Goal: Check status: Check status

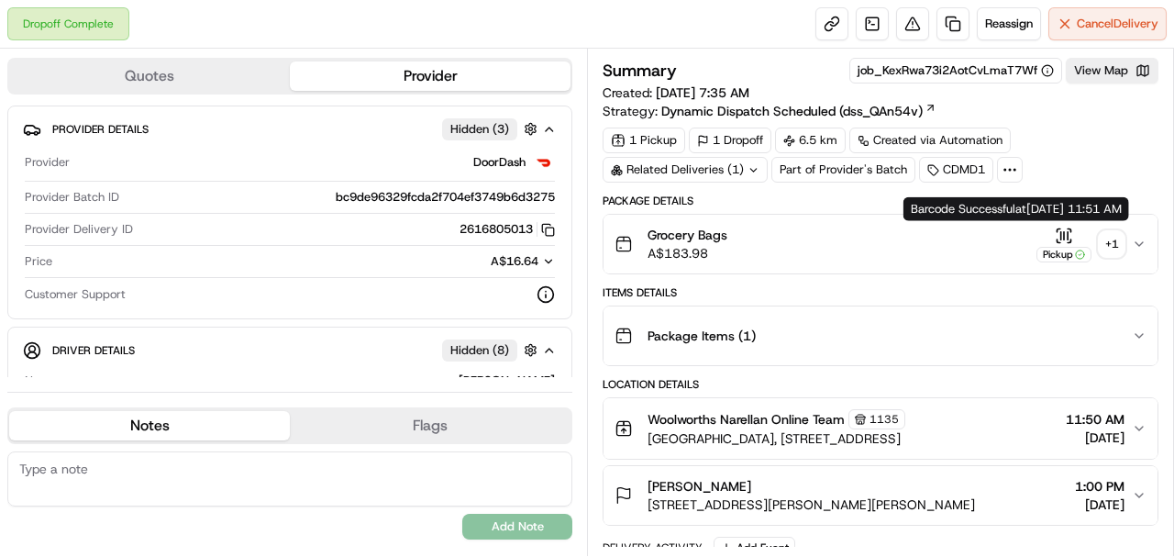
click at [1110, 236] on div "+ 1" at bounding box center [1111, 244] width 26 height 26
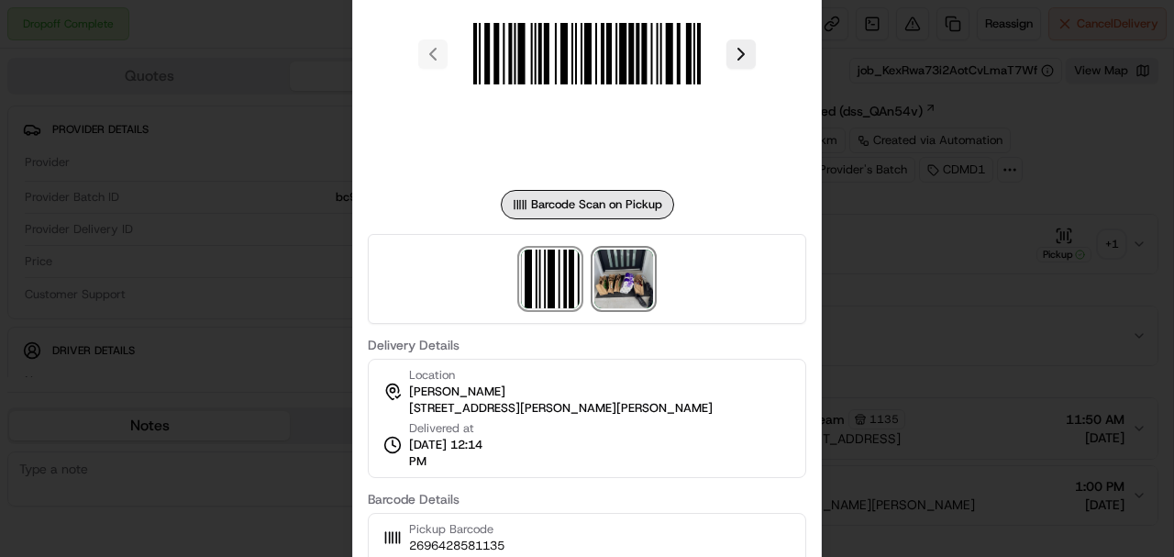
click at [618, 273] on img at bounding box center [623, 278] width 59 height 59
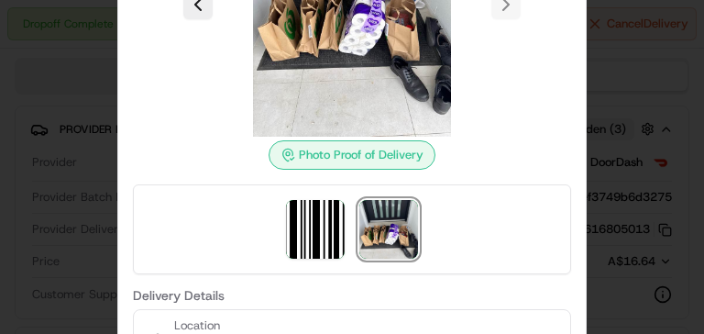
click at [70, 44] on div at bounding box center [352, 167] width 704 height 334
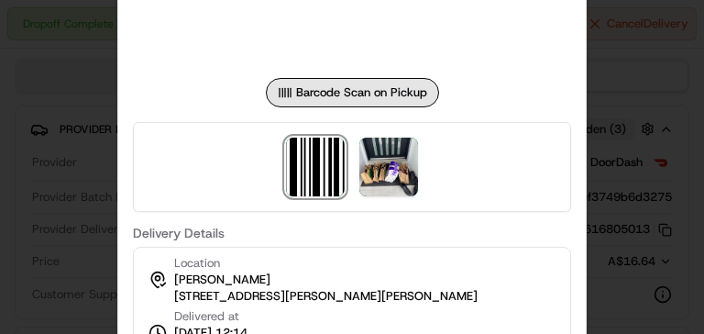
scroll to position [800, 0]
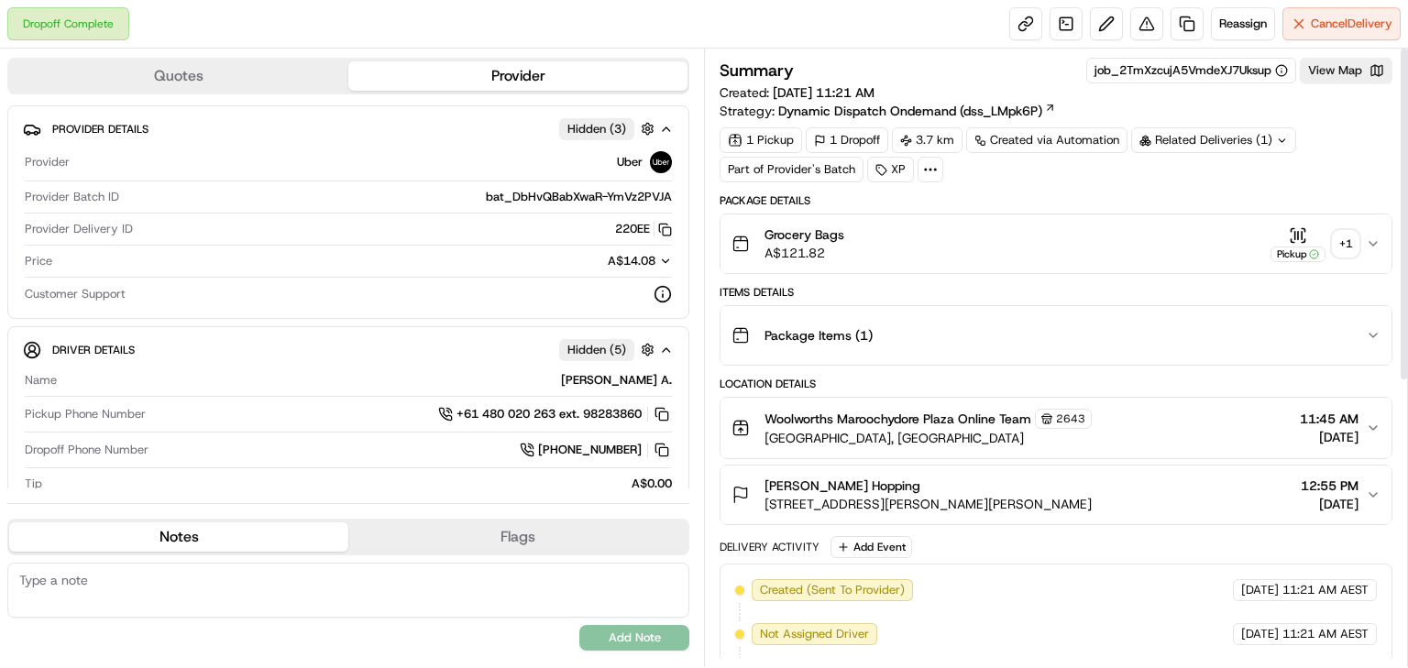
click at [703, 238] on div "+ 1" at bounding box center [1346, 244] width 26 height 26
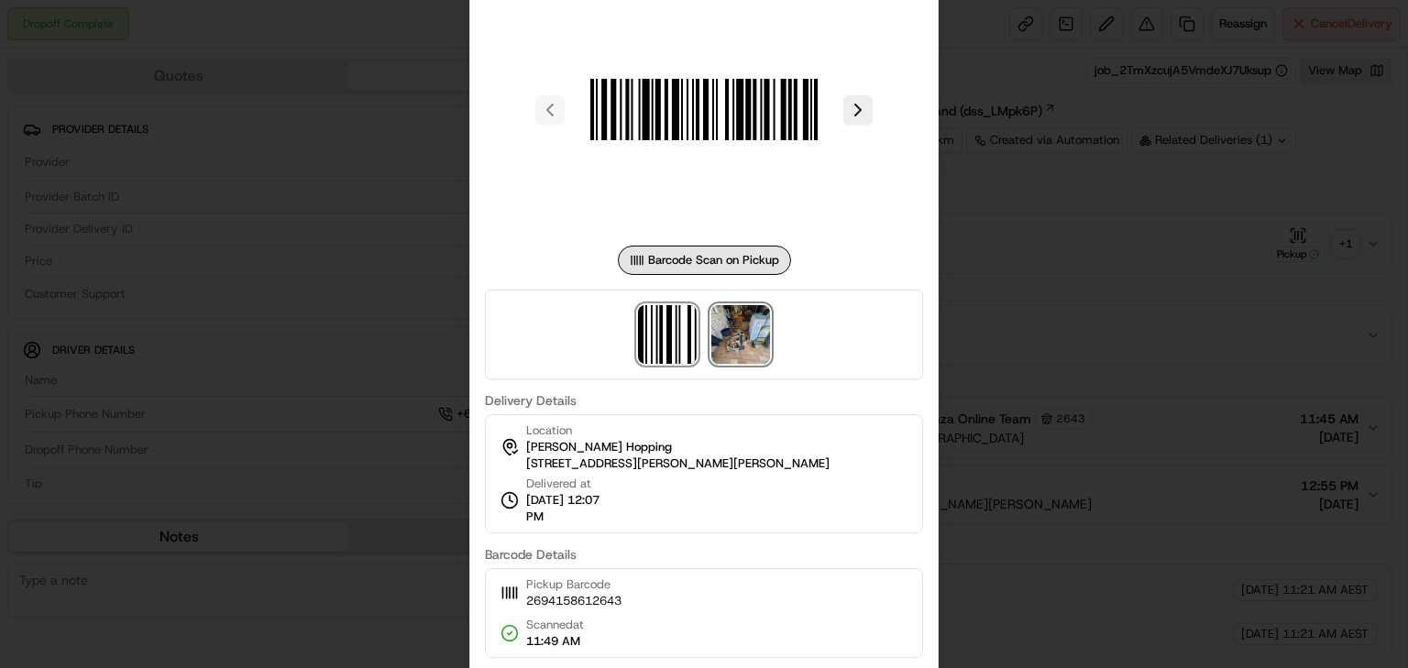
click at [703, 333] on img at bounding box center [741, 334] width 59 height 59
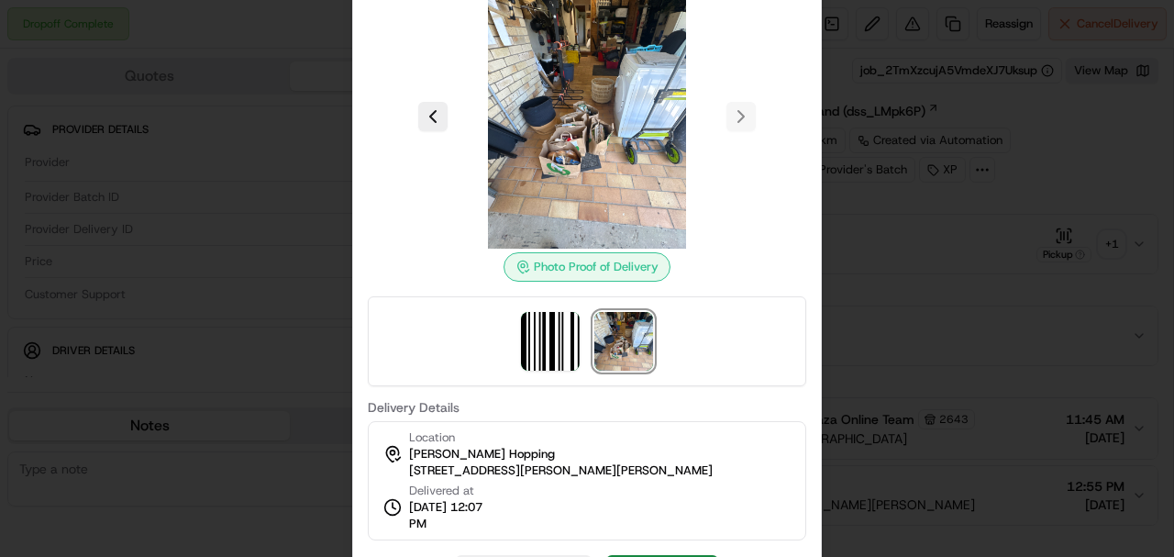
click at [253, 215] on div at bounding box center [587, 278] width 1174 height 557
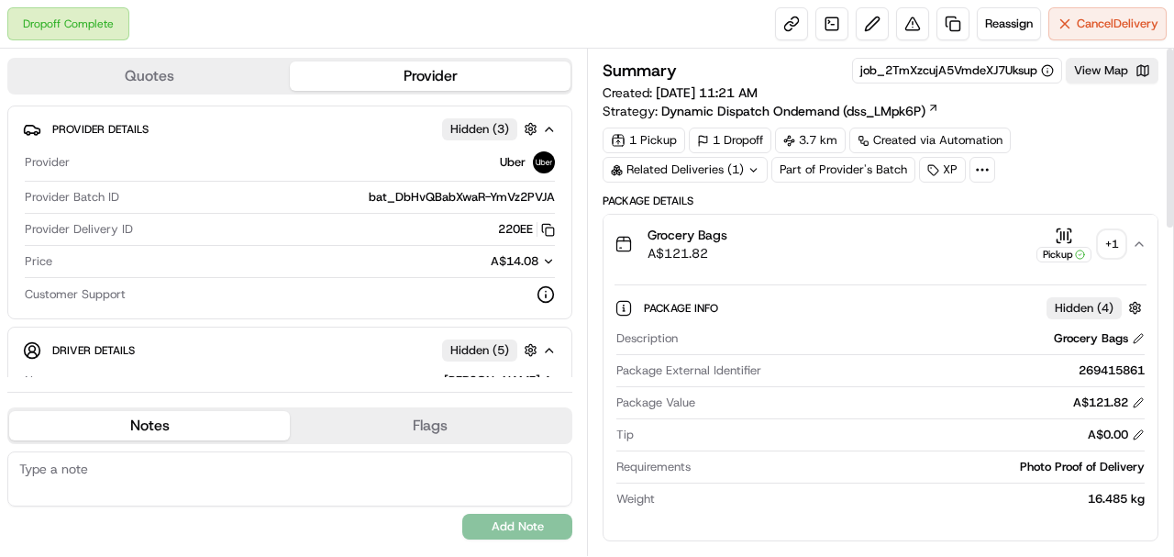
click at [703, 242] on div "+ 1" at bounding box center [1111, 244] width 26 height 26
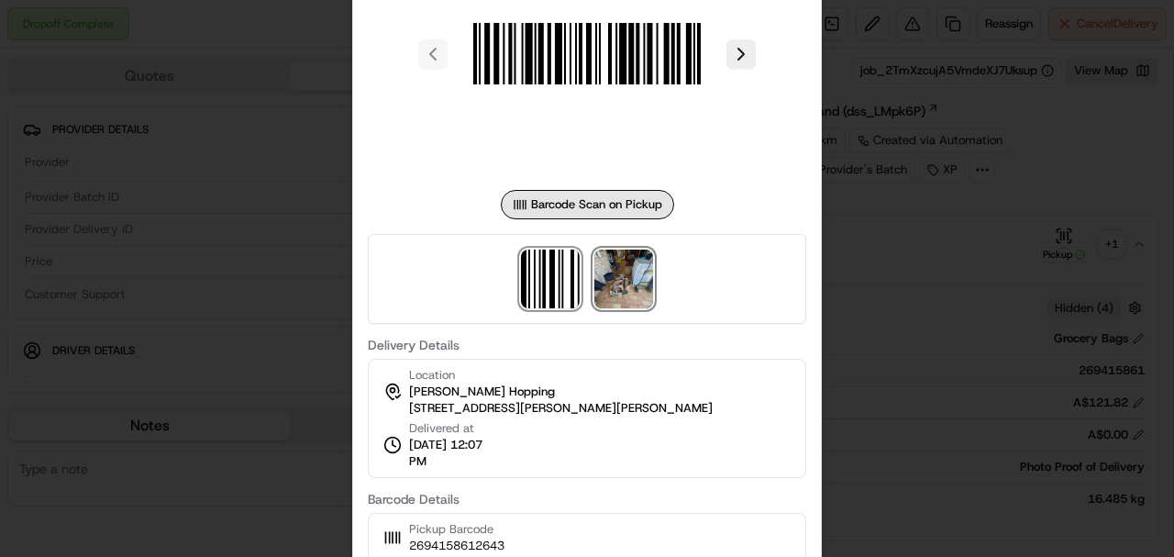
click at [644, 276] on img at bounding box center [623, 278] width 59 height 59
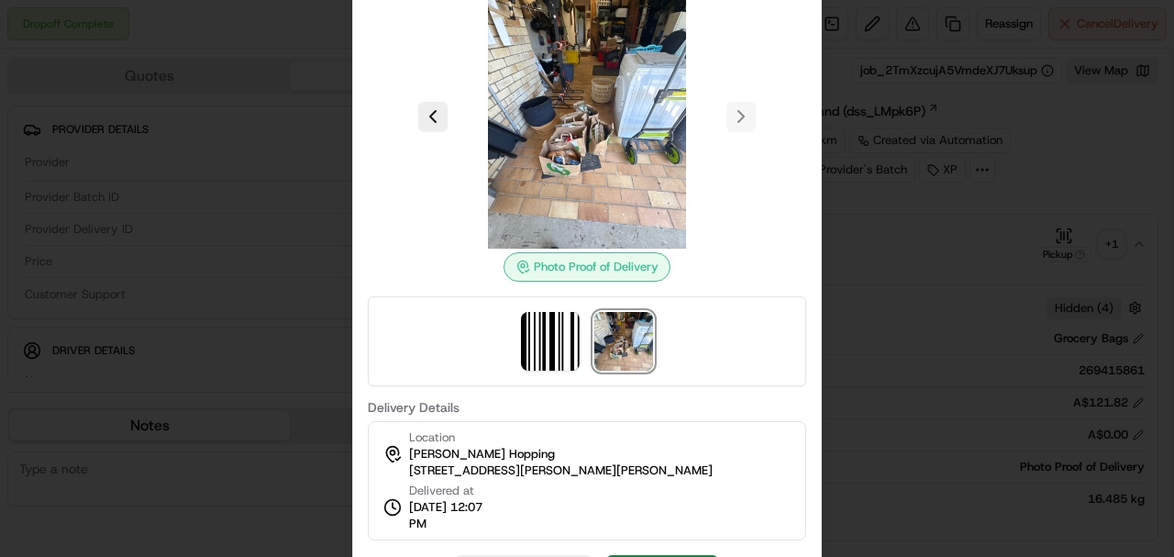
click at [703, 178] on div at bounding box center [587, 278] width 1174 height 557
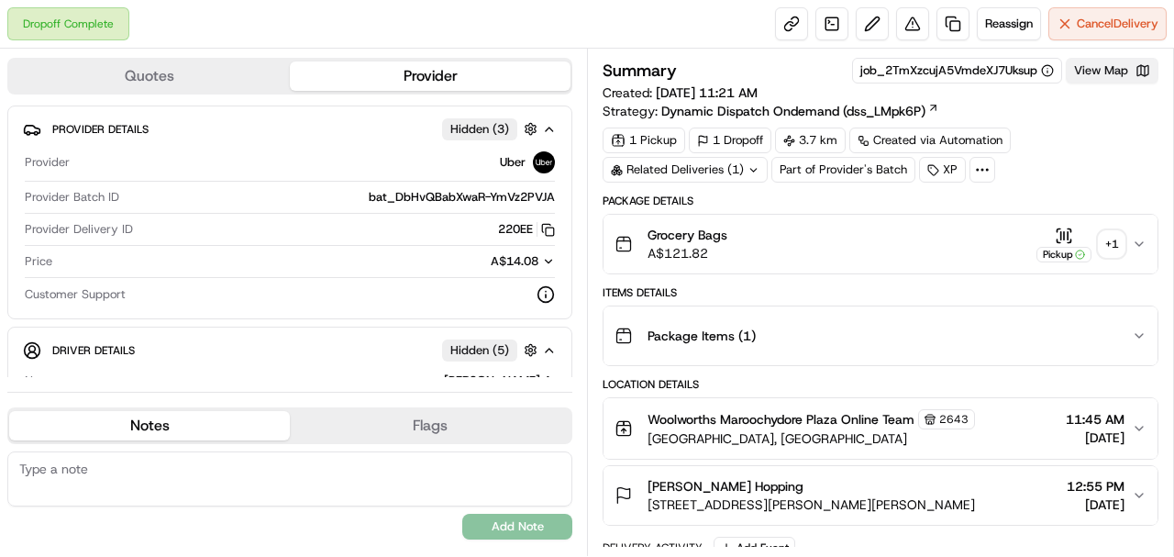
click at [703, 70] on button "View Map" at bounding box center [1111, 71] width 93 height 26
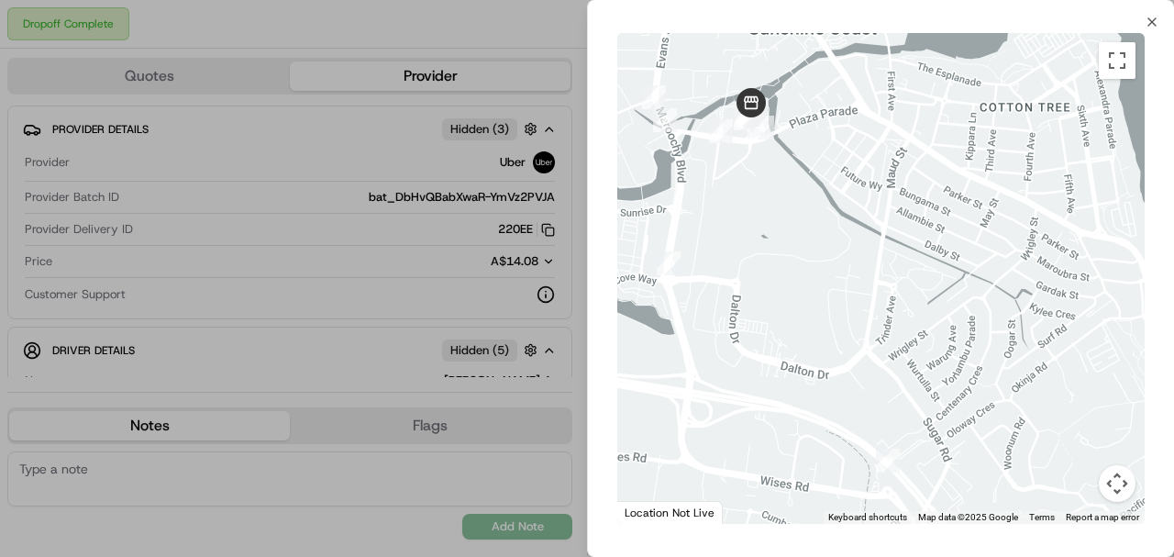
drag, startPoint x: 1130, startPoint y: 475, endPoint x: 923, endPoint y: 334, distance: 250.0
click at [703, 333] on div "1 2 3 4 5 6 7 8 9 10 11 12 13 Keyboard shortcuts Map Data Map data ©2025 Google…" at bounding box center [880, 278] width 527 height 491
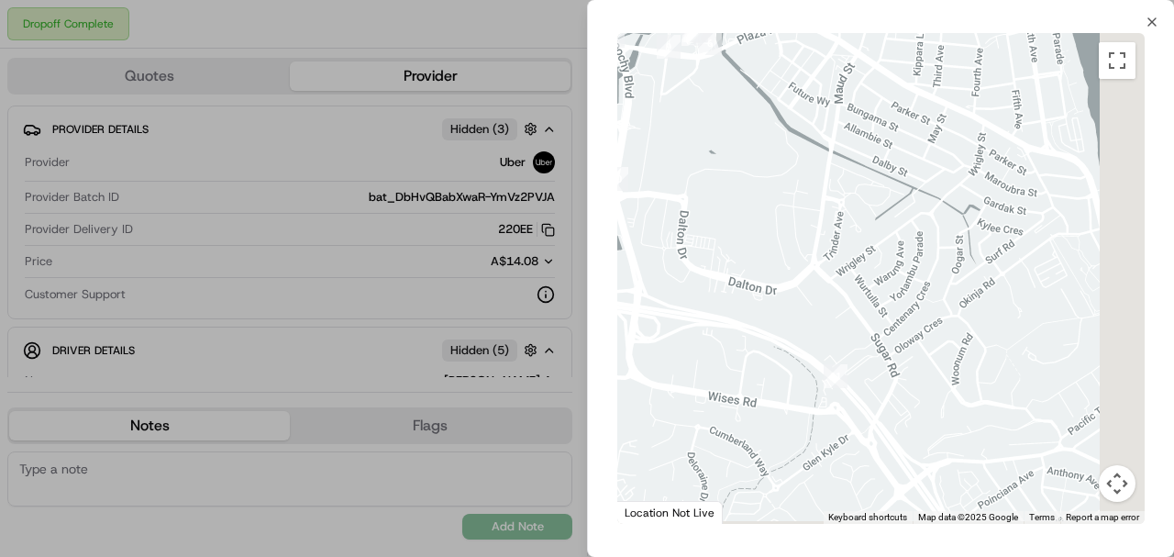
drag, startPoint x: 929, startPoint y: 339, endPoint x: 573, endPoint y: 24, distance: 475.4
click at [573, 24] on body "Dropoff Complete Reassign Cancel Delivery Quotes Provider Provider Details Hidd…" at bounding box center [587, 278] width 1174 height 557
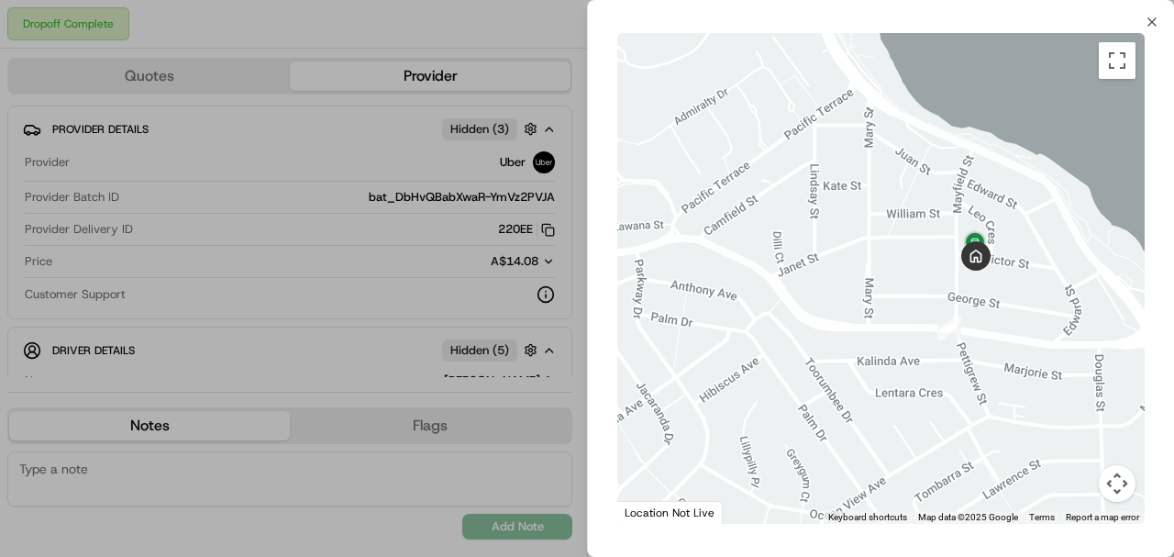
click at [703, 275] on div at bounding box center [880, 278] width 527 height 491
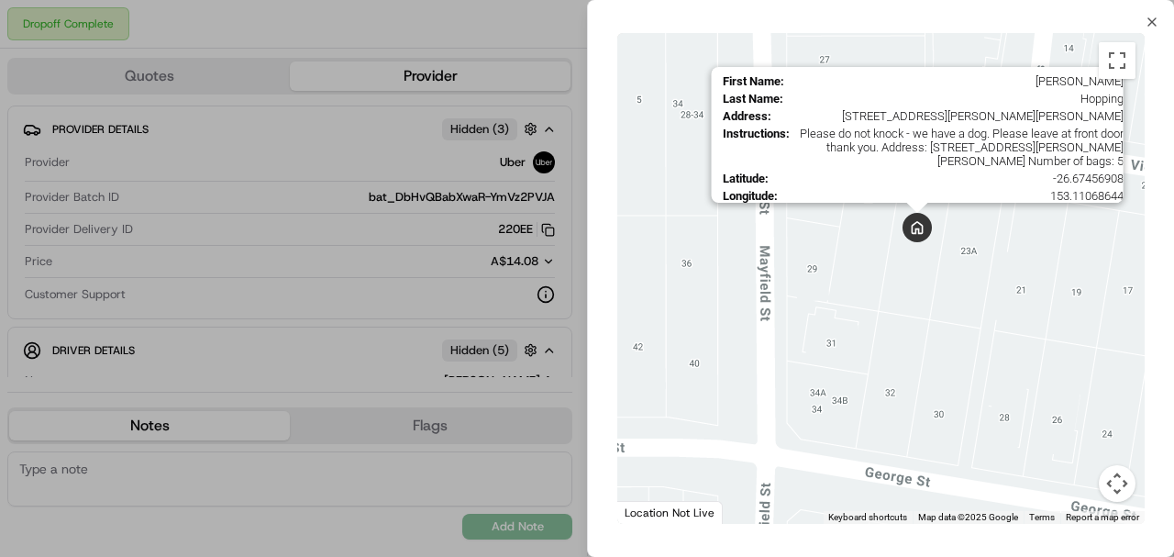
drag, startPoint x: 1025, startPoint y: 202, endPoint x: 904, endPoint y: 215, distance: 121.7
click at [703, 215] on div "First Name : Flynn Last Name : Hopping Address : 25 Victor St, Alexandra Headla…" at bounding box center [880, 278] width 527 height 491
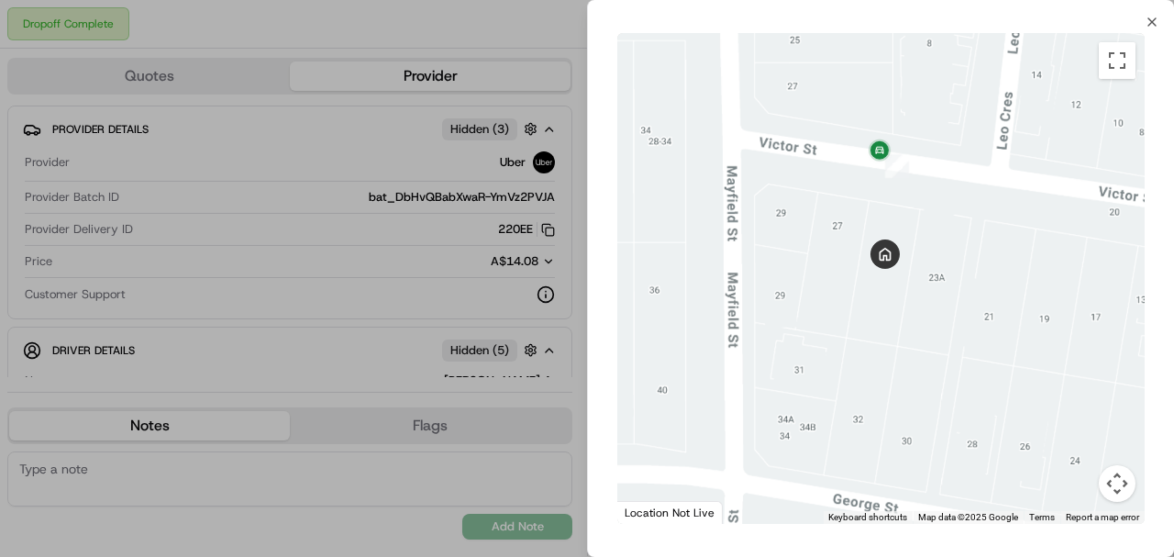
click at [575, 328] on div at bounding box center [587, 278] width 1174 height 557
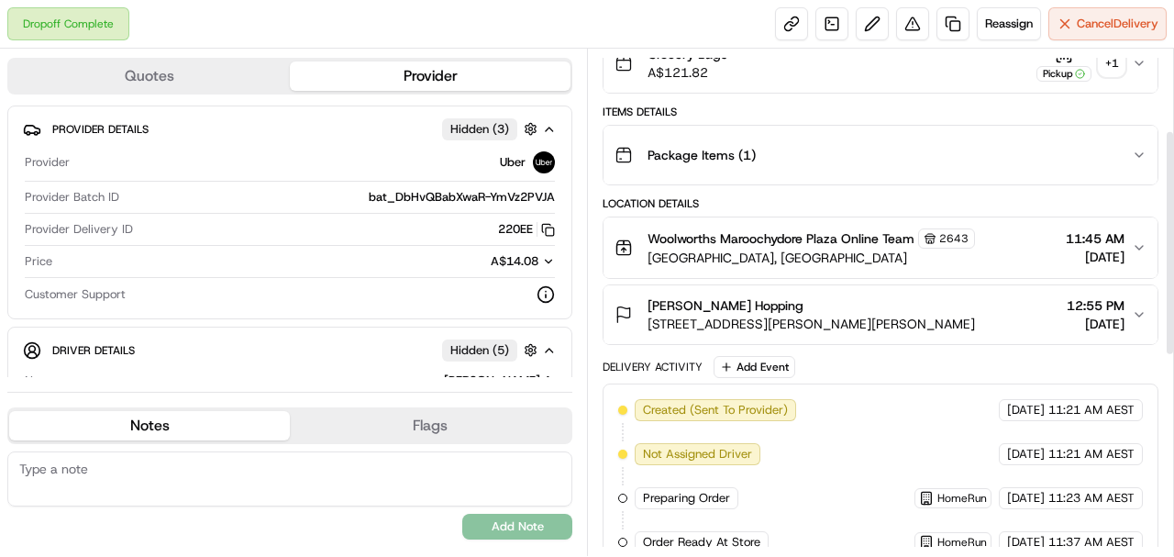
scroll to position [183, 0]
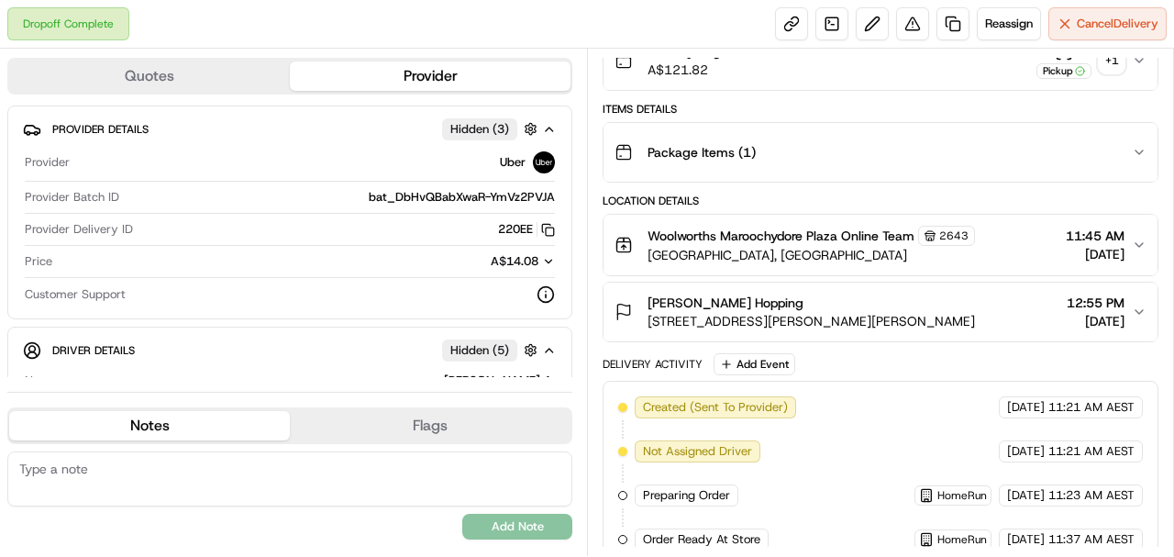
copy span "25 Victor St, Alexandra Headland, QLD 4572, AU"
drag, startPoint x: 642, startPoint y: 315, endPoint x: 937, endPoint y: 329, distance: 295.6
click at [703, 329] on button "Flynn Hopping 25 Victor St, Alexandra Headland, QLD 4572, AU 12:55 PM 16/09/2025" at bounding box center [880, 311] width 554 height 59
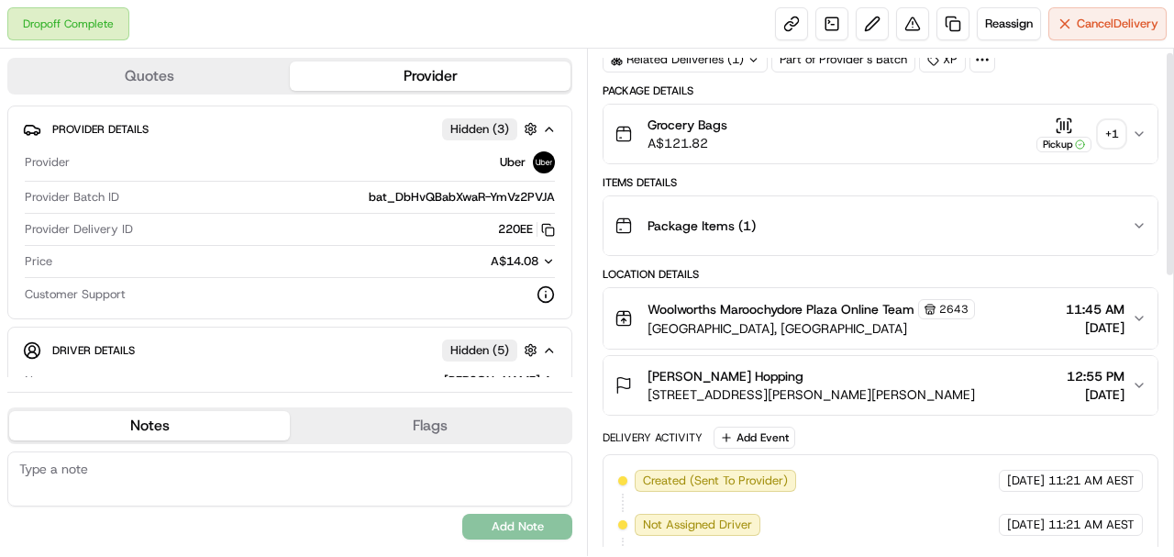
scroll to position [0, 0]
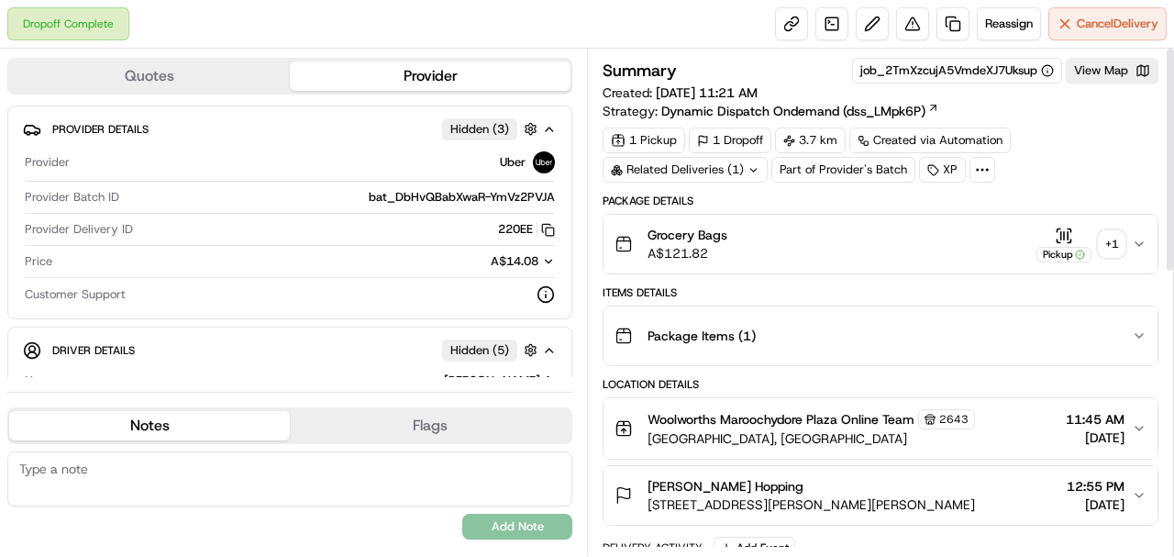
click at [703, 235] on div "+ 1" at bounding box center [1111, 244] width 26 height 26
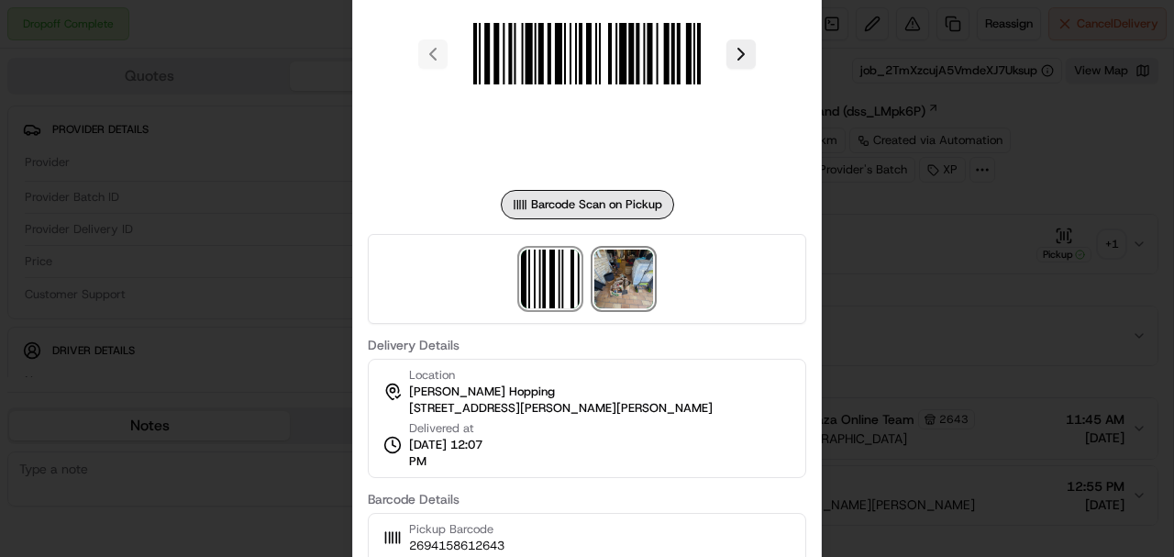
click at [611, 291] on img at bounding box center [623, 278] width 59 height 59
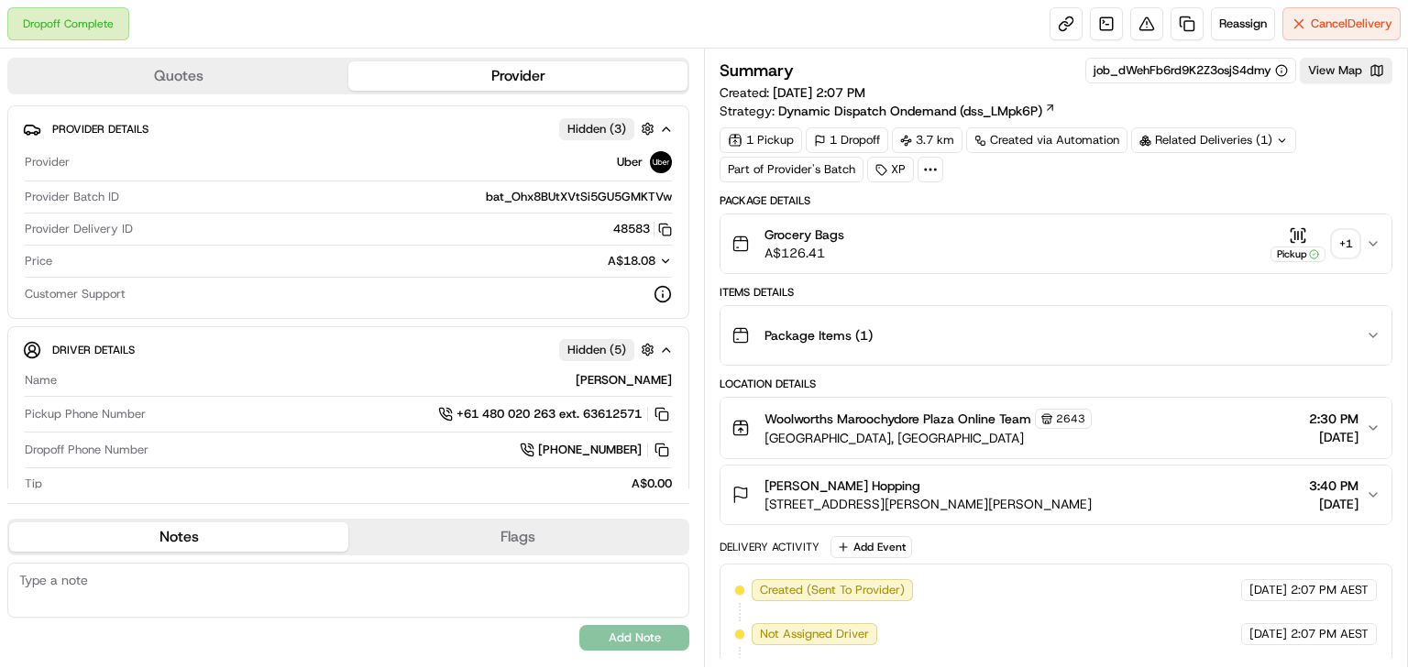
click at [1342, 237] on div "+ 1" at bounding box center [1346, 244] width 26 height 26
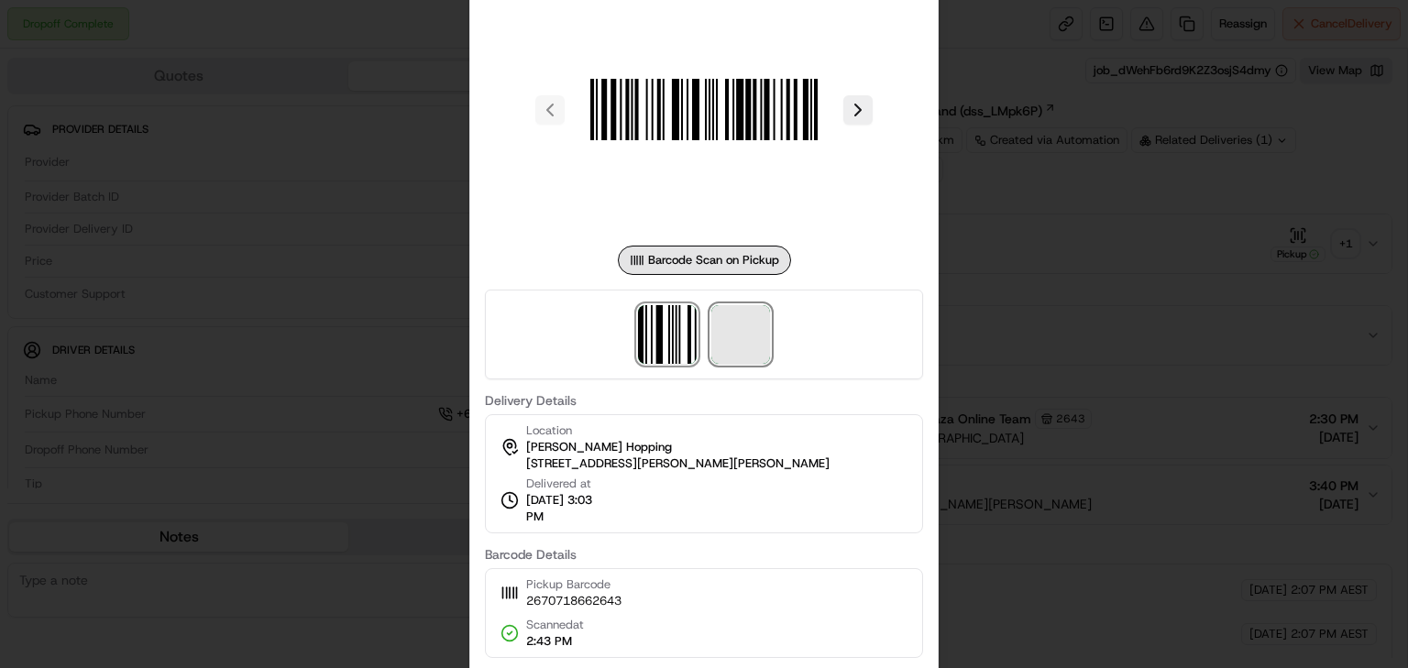
click at [740, 349] on span at bounding box center [741, 334] width 59 height 59
click at [399, 174] on div at bounding box center [704, 334] width 1408 height 668
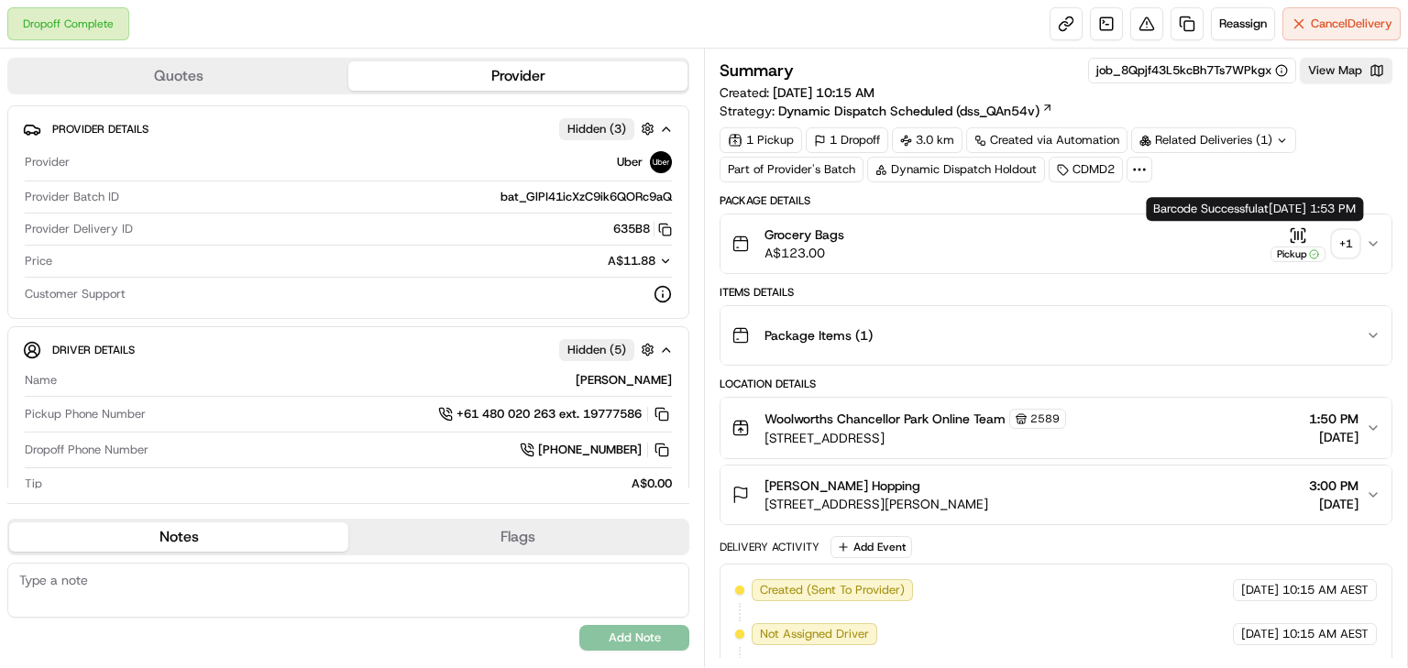
click at [1352, 235] on div "+ 1" at bounding box center [1346, 244] width 26 height 26
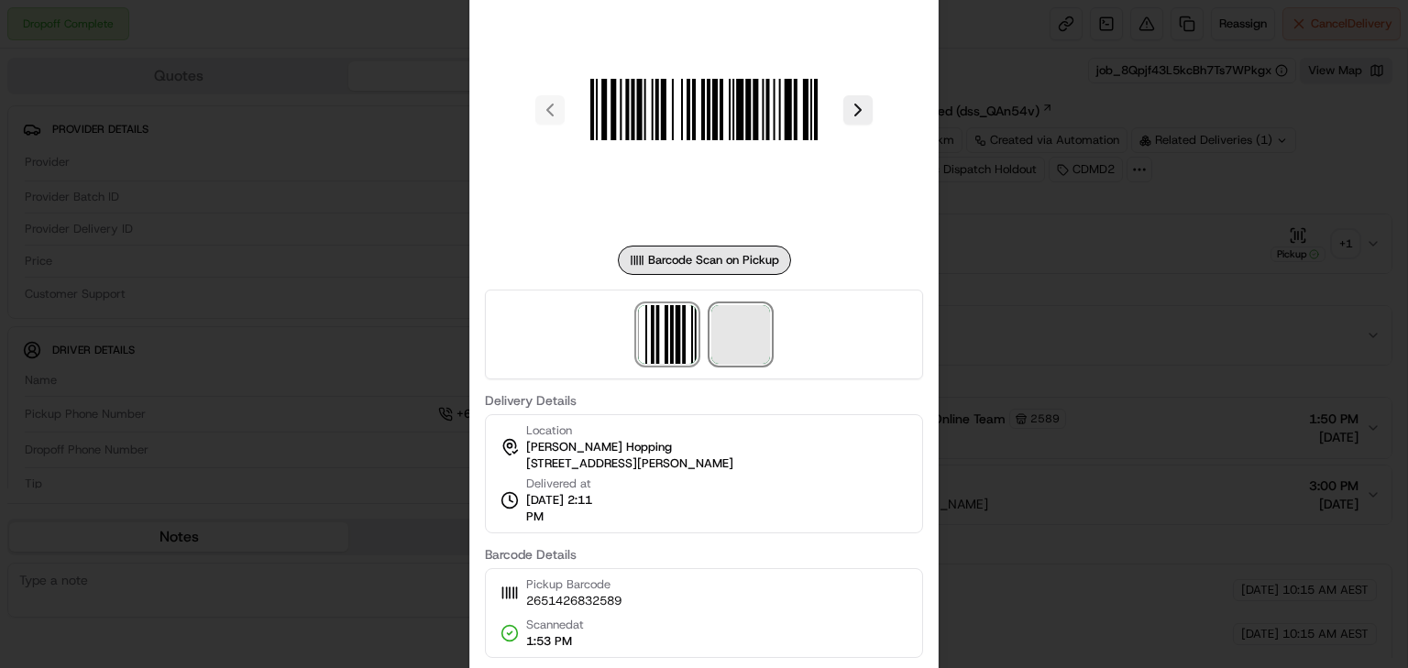
click at [749, 332] on span at bounding box center [741, 334] width 59 height 59
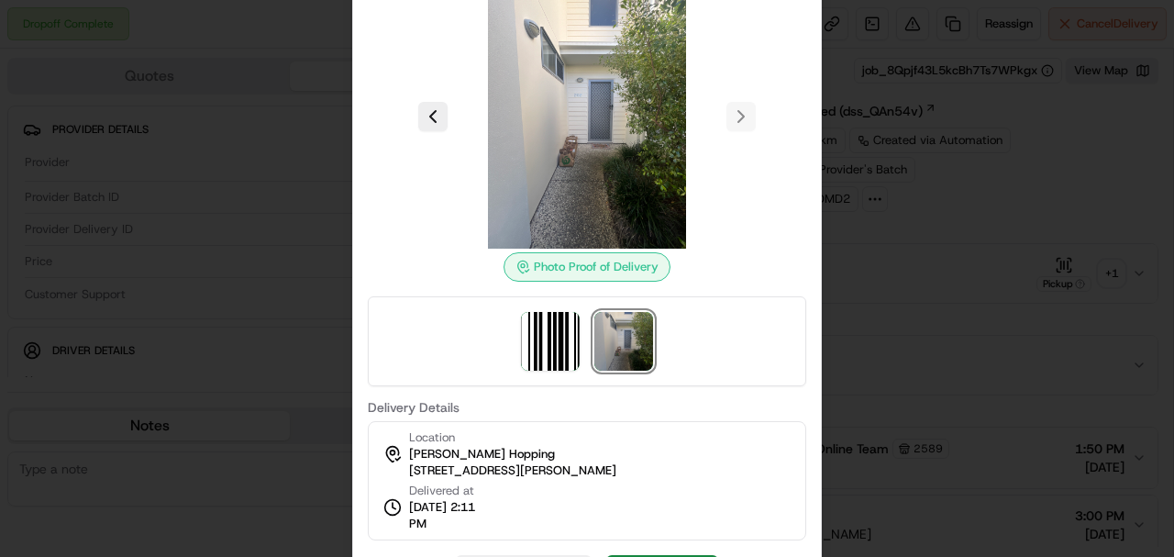
click at [260, 268] on div at bounding box center [587, 278] width 1174 height 557
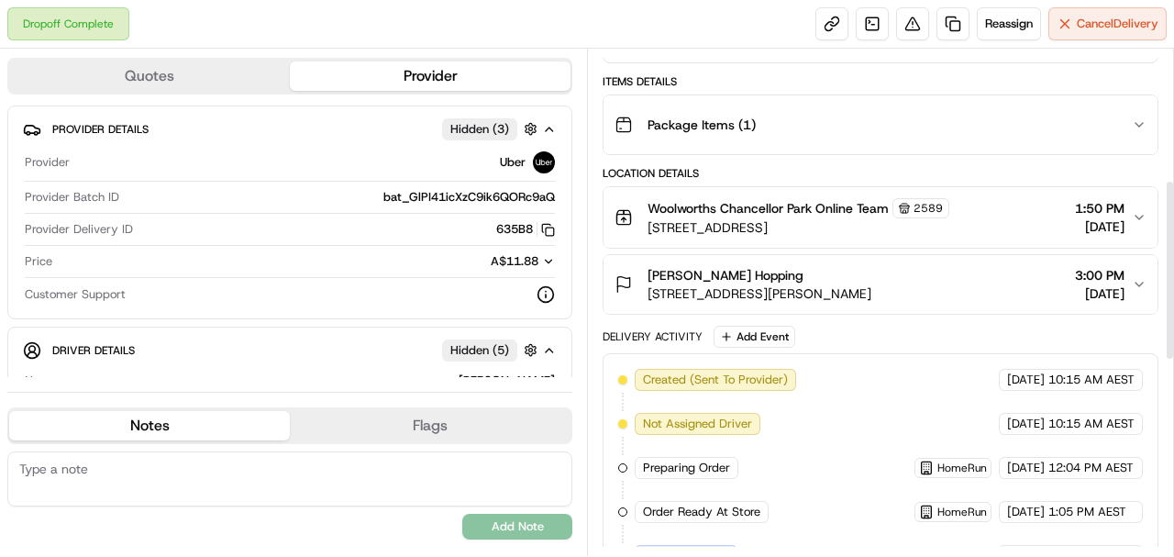
scroll to position [672, 0]
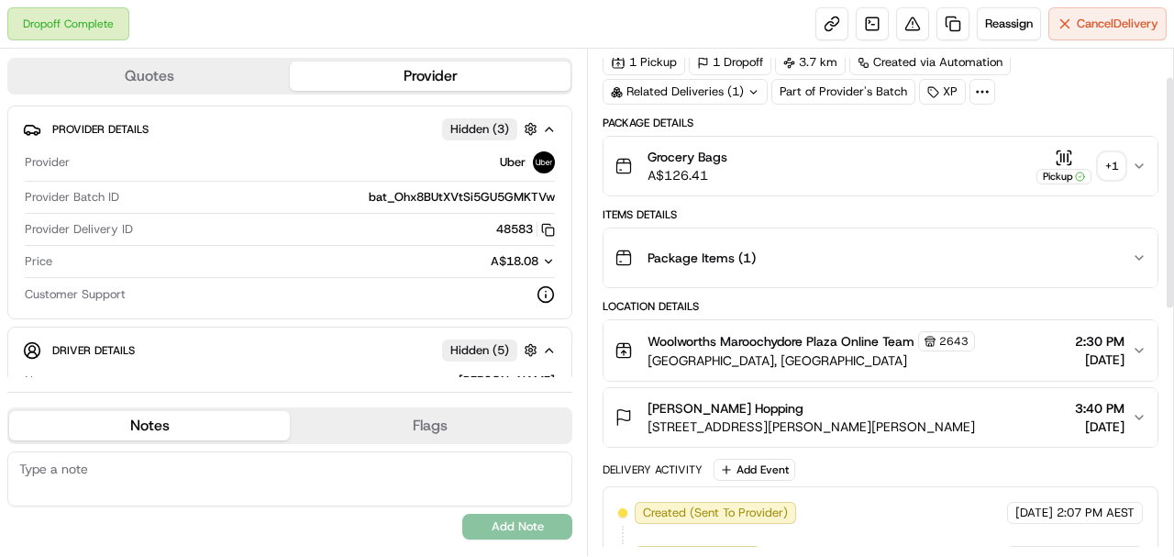
scroll to position [61, 0]
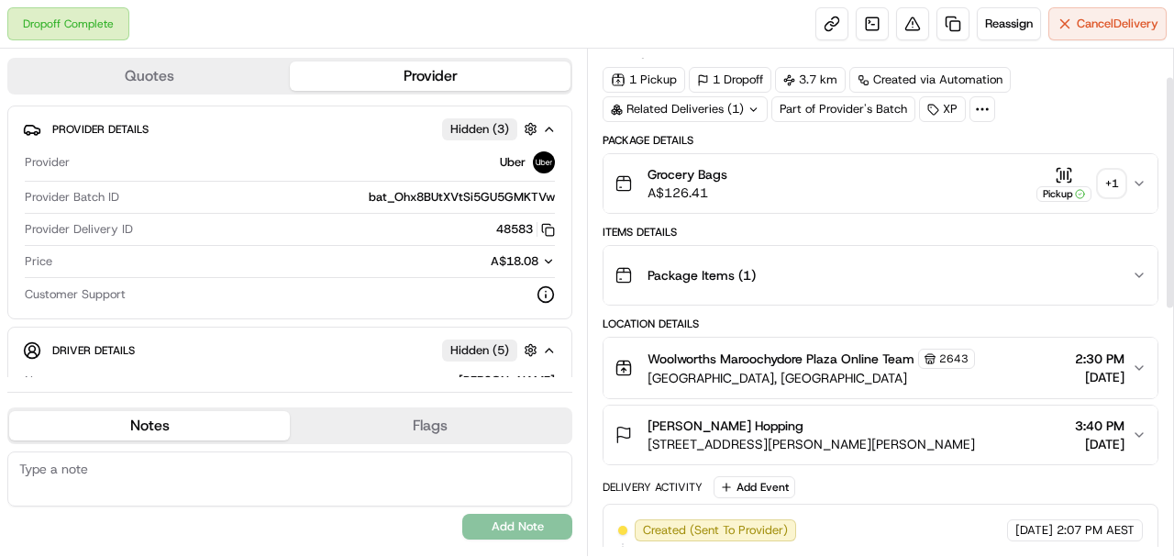
click at [1124, 185] on div "Grocery Bags A$126.41 Pickup + 1" at bounding box center [872, 183] width 517 height 37
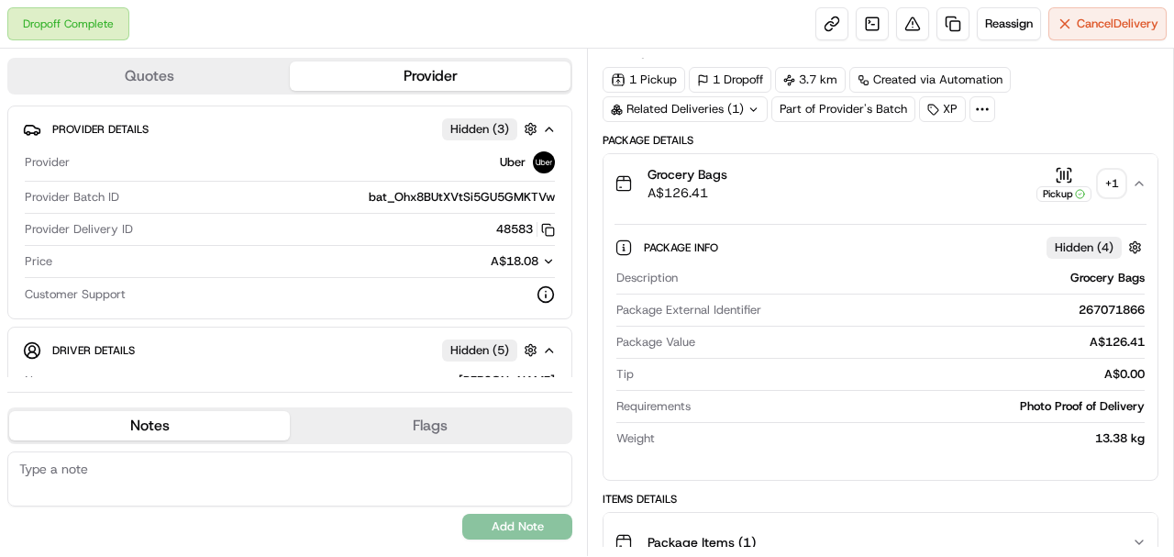
click at [1113, 182] on div "+ 1" at bounding box center [1111, 184] width 26 height 26
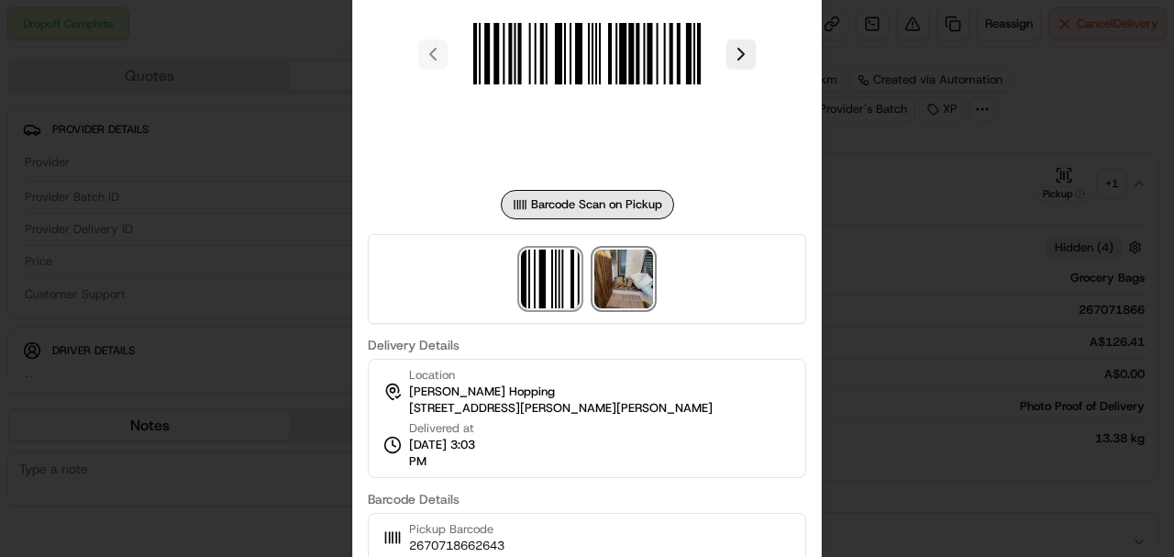
click at [631, 281] on img at bounding box center [623, 278] width 59 height 59
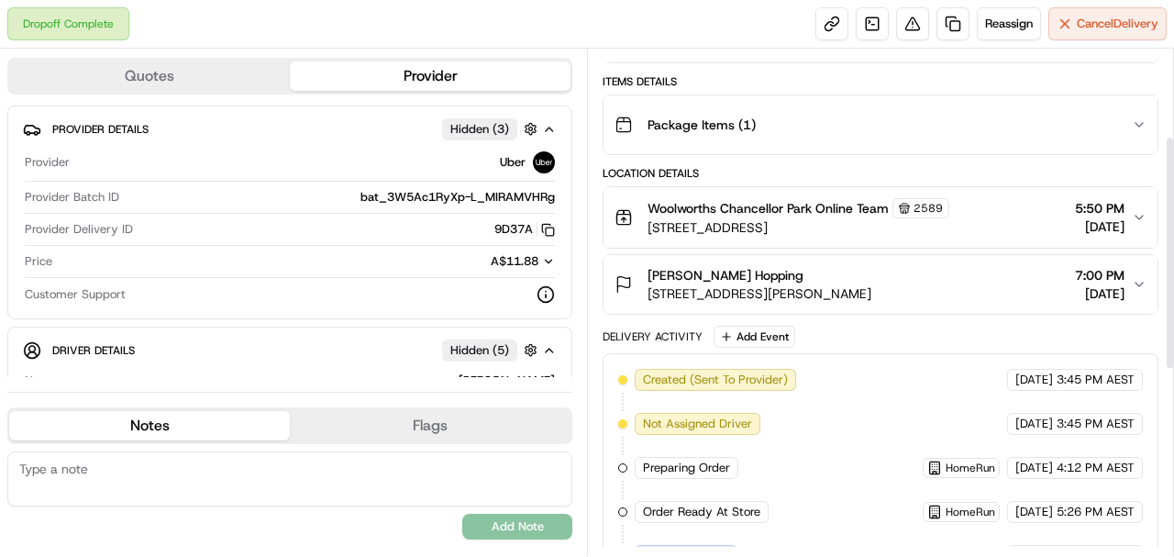
scroll to position [183, 0]
